Goal: Task Accomplishment & Management: Use online tool/utility

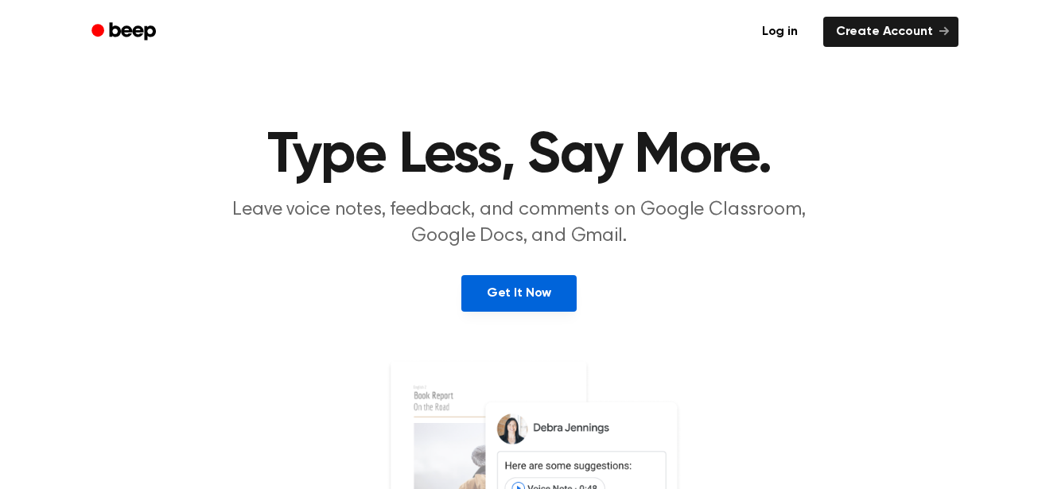
click at [543, 288] on link "Get It Now" at bounding box center [518, 293] width 115 height 37
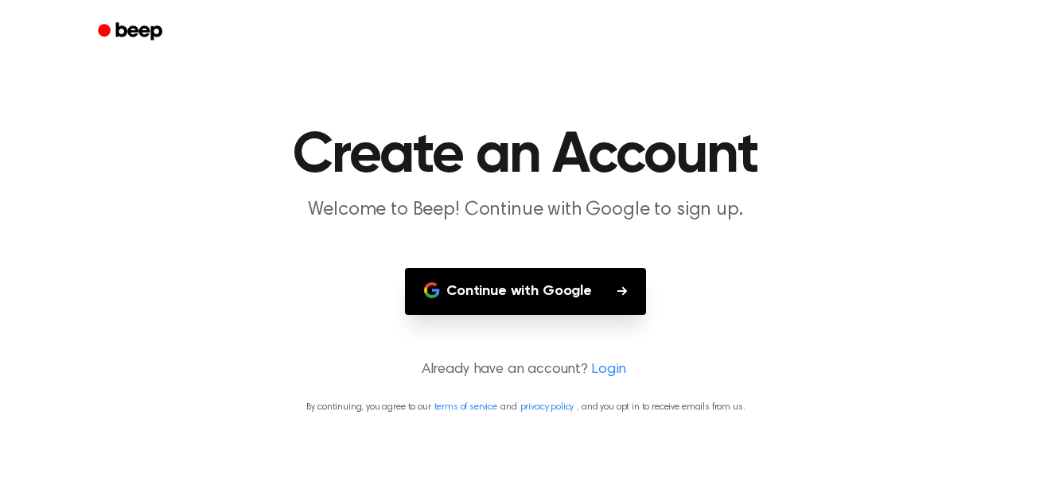
click at [543, 287] on button "Continue with Google" at bounding box center [525, 291] width 241 height 47
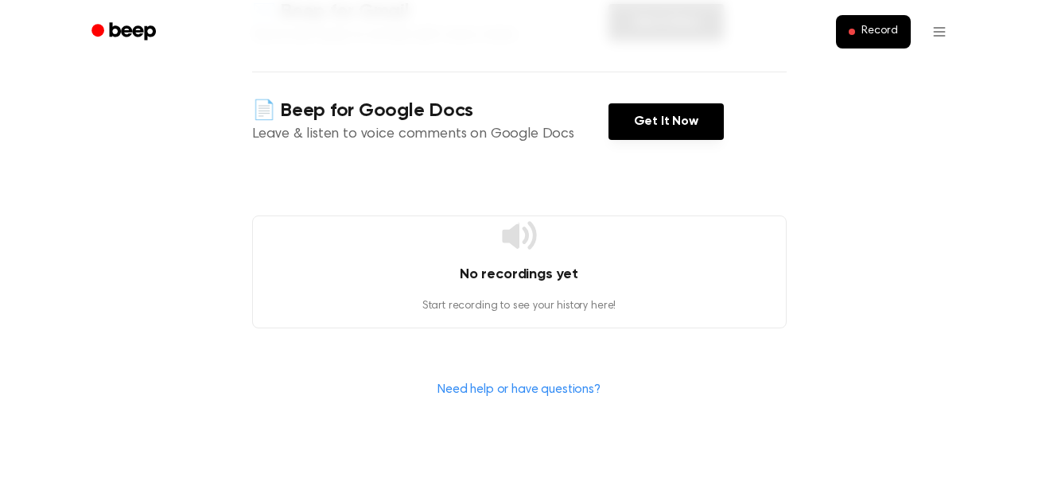
scroll to position [371, 0]
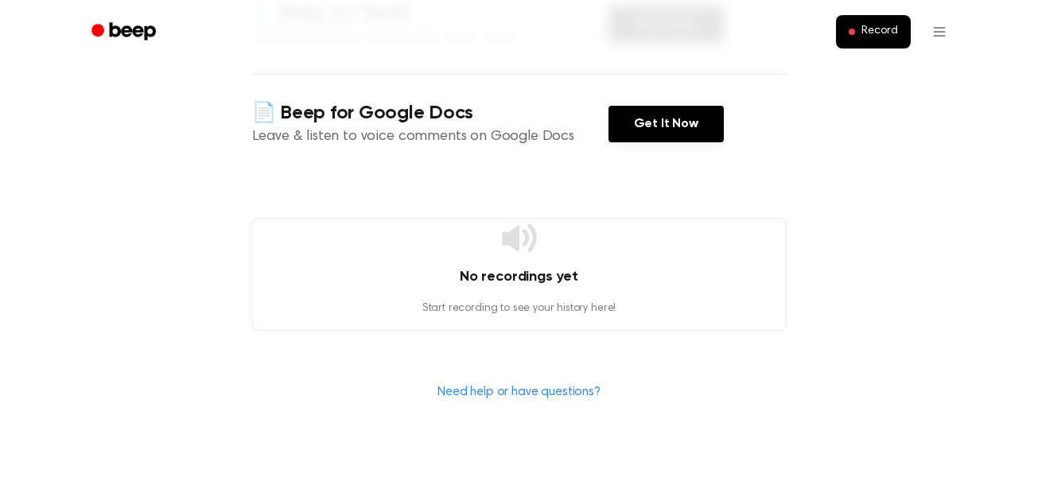
click at [515, 250] on icon at bounding box center [519, 238] width 34 height 28
click at [880, 41] on button "Record" at bounding box center [873, 31] width 74 height 33
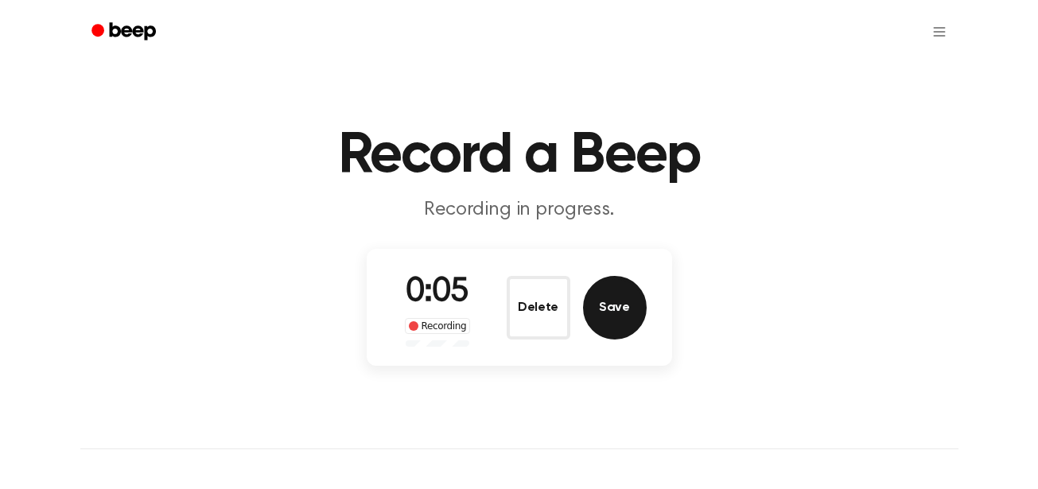
click at [617, 311] on button "Save" at bounding box center [615, 308] width 64 height 64
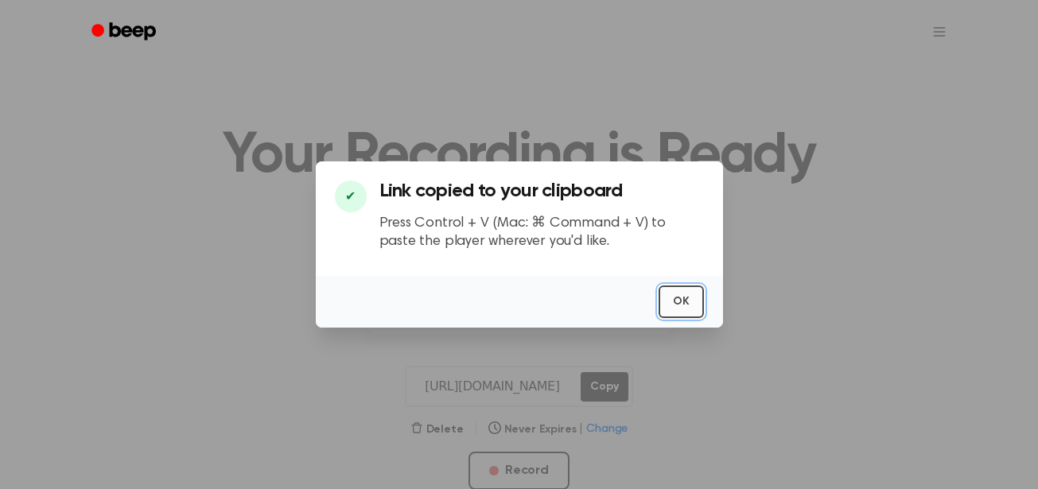
click at [695, 289] on button "OK" at bounding box center [681, 302] width 45 height 33
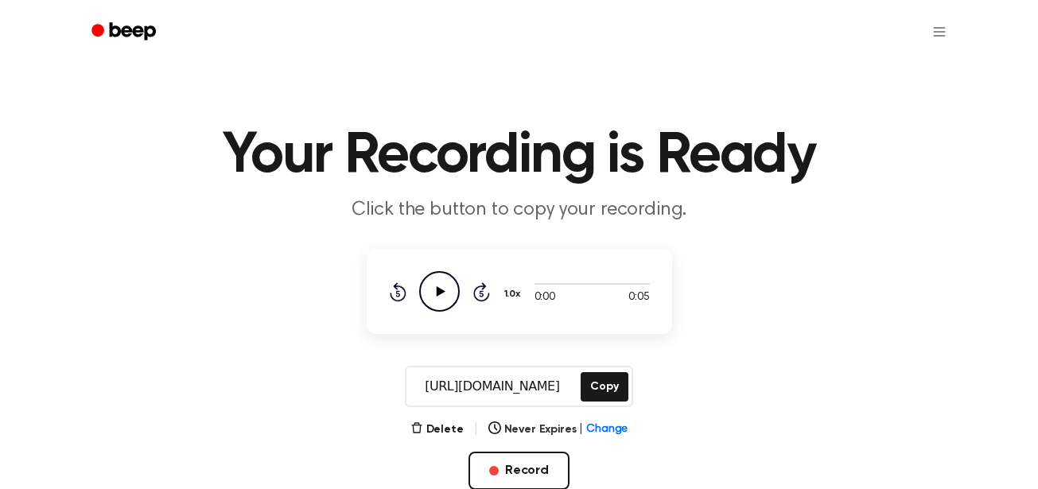
click at [448, 294] on icon "Play Audio" at bounding box center [439, 291] width 41 height 41
click at [453, 432] on button "Delete" at bounding box center [436, 430] width 53 height 17
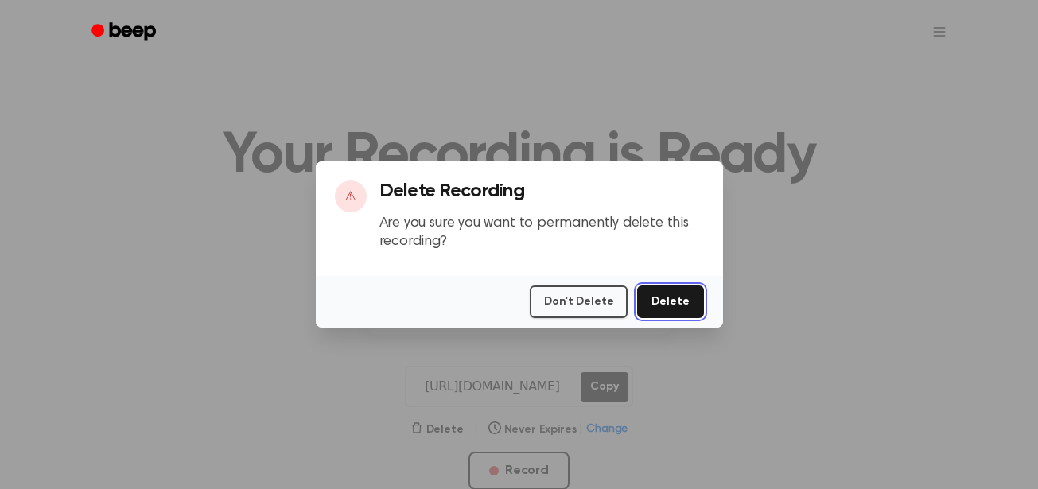
click at [679, 305] on button "Delete" at bounding box center [670, 302] width 66 height 33
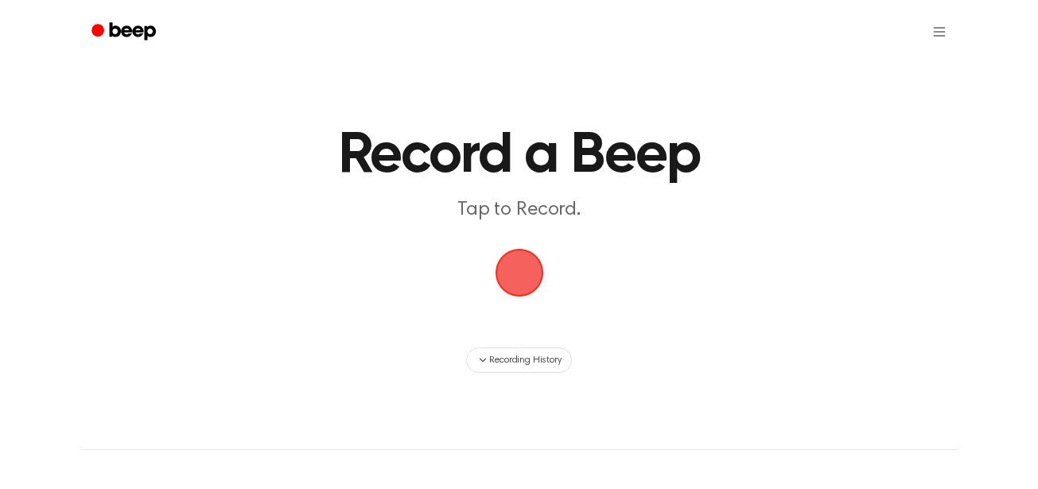
click at [511, 278] on span "button" at bounding box center [519, 272] width 57 height 57
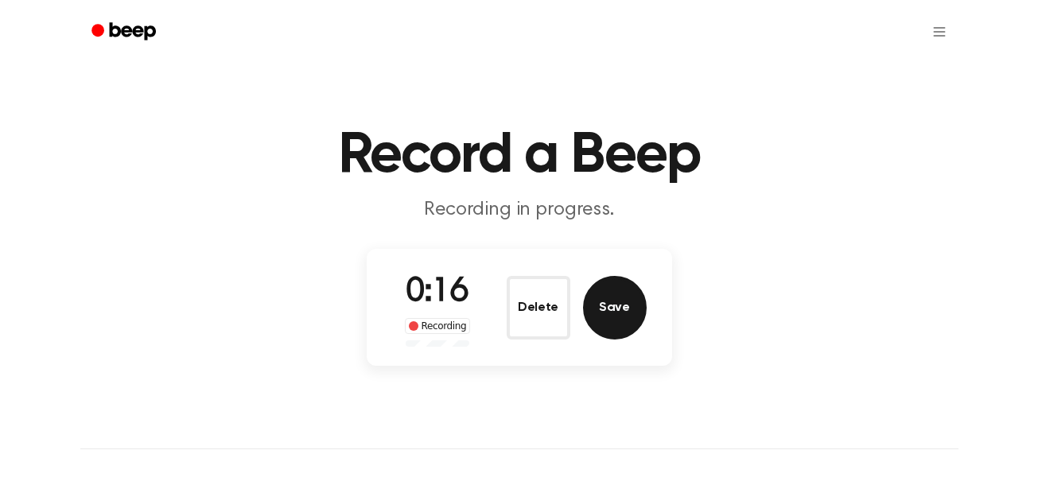
click at [607, 314] on button "Save" at bounding box center [615, 308] width 64 height 64
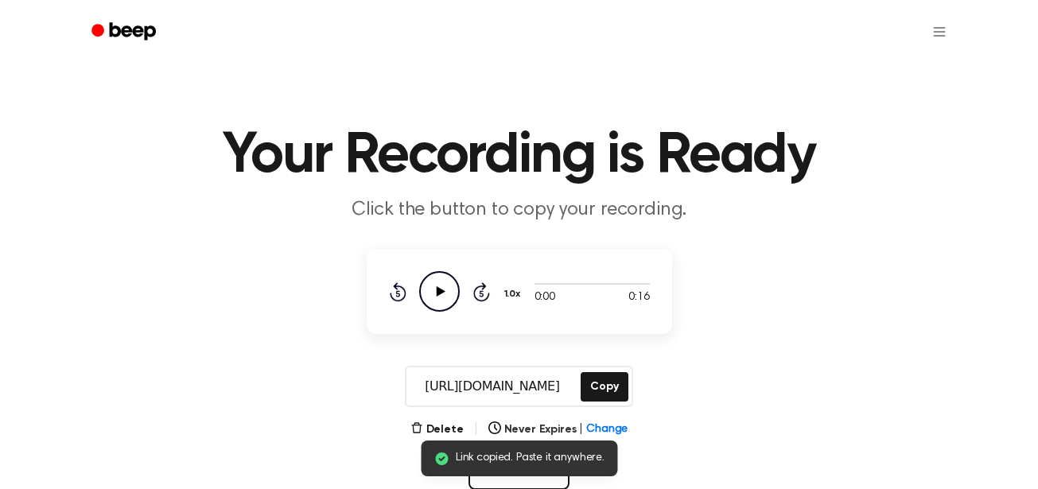
click at [445, 290] on icon "Play Audio" at bounding box center [439, 291] width 41 height 41
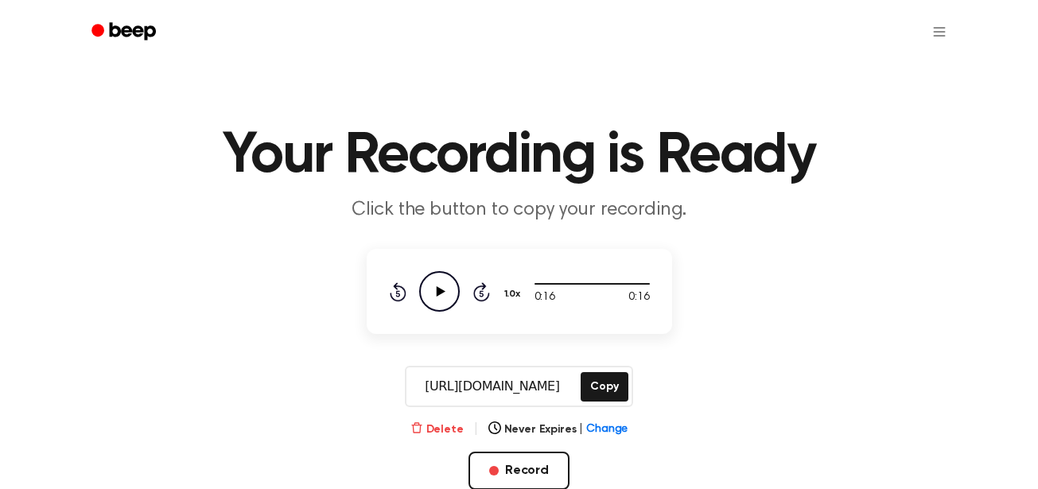
click at [435, 433] on button "Delete" at bounding box center [436, 430] width 53 height 17
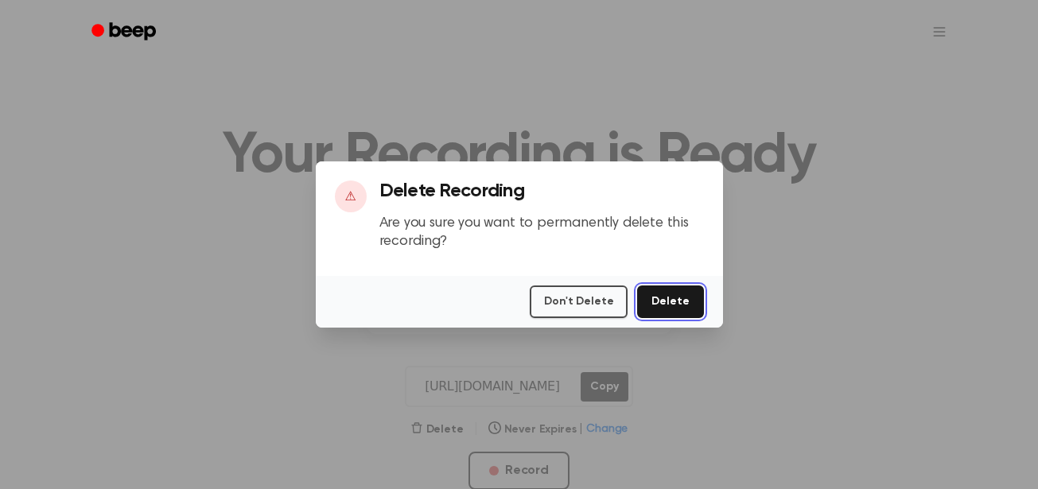
click at [657, 309] on button "Delete" at bounding box center [670, 302] width 66 height 33
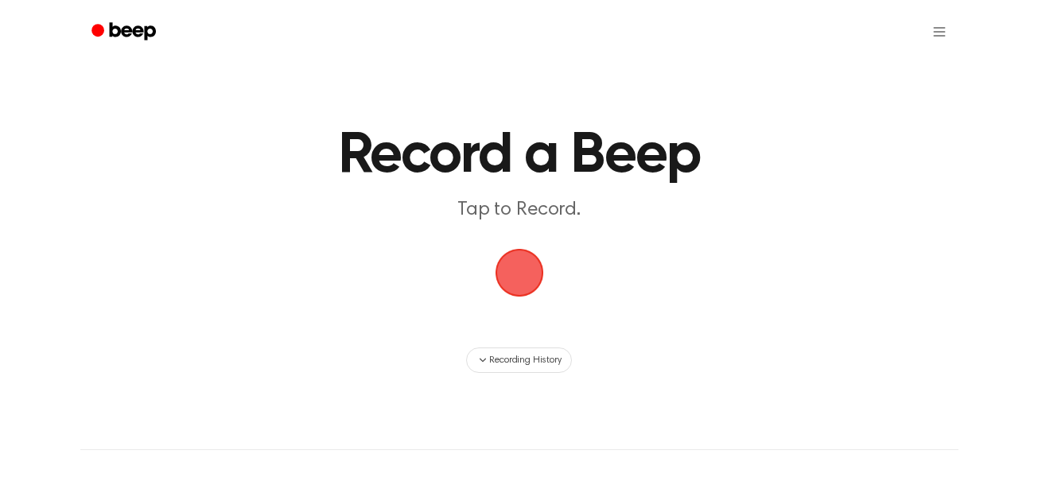
click at [515, 290] on span "button" at bounding box center [519, 273] width 45 height 45
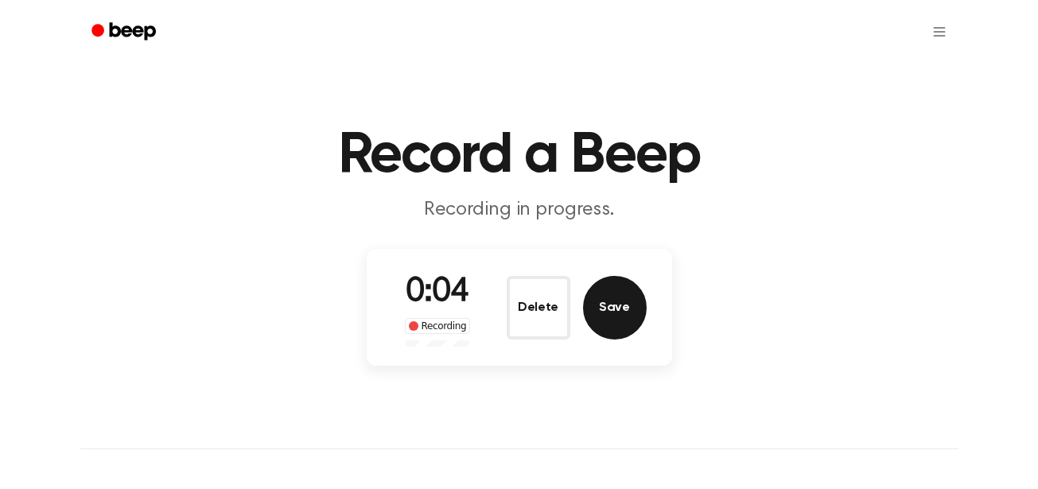
click at [637, 305] on button "Save" at bounding box center [615, 308] width 64 height 64
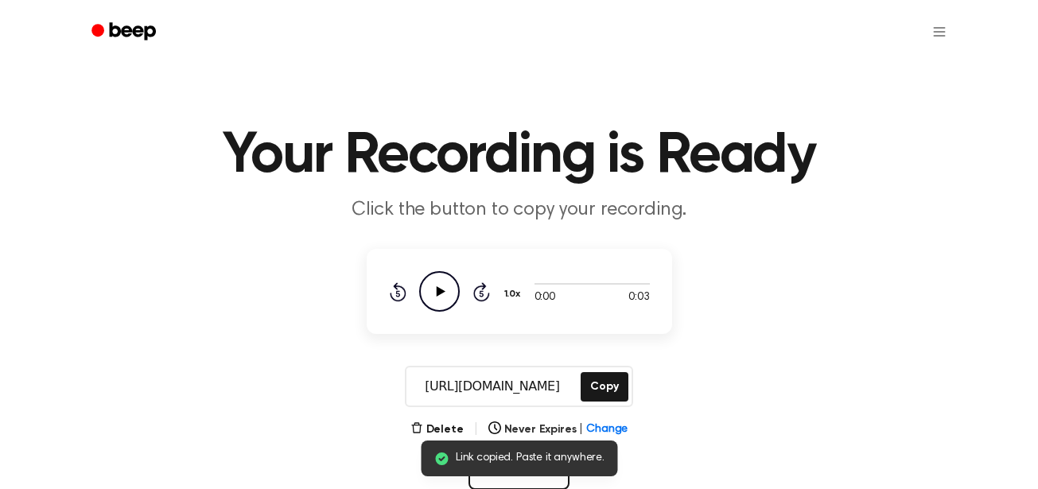
click at [447, 301] on icon "Play Audio" at bounding box center [439, 291] width 41 height 41
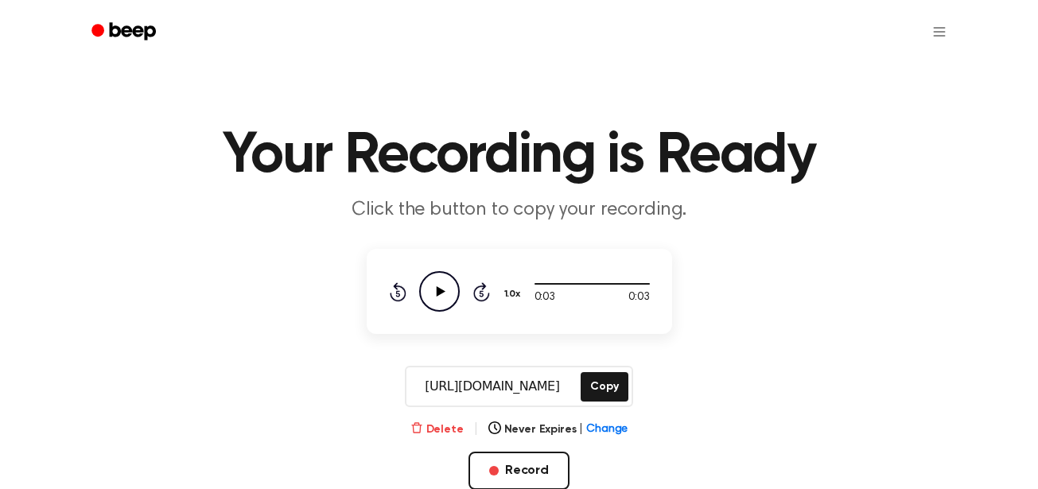
click at [441, 429] on button "Delete" at bounding box center [436, 430] width 53 height 17
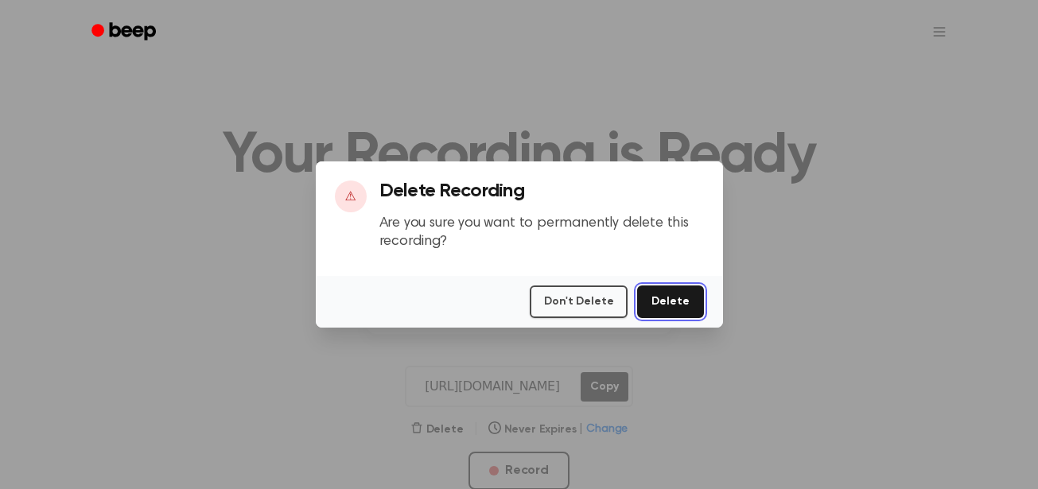
click at [678, 295] on button "Delete" at bounding box center [670, 302] width 66 height 33
